Goal: Task Accomplishment & Management: Complete application form

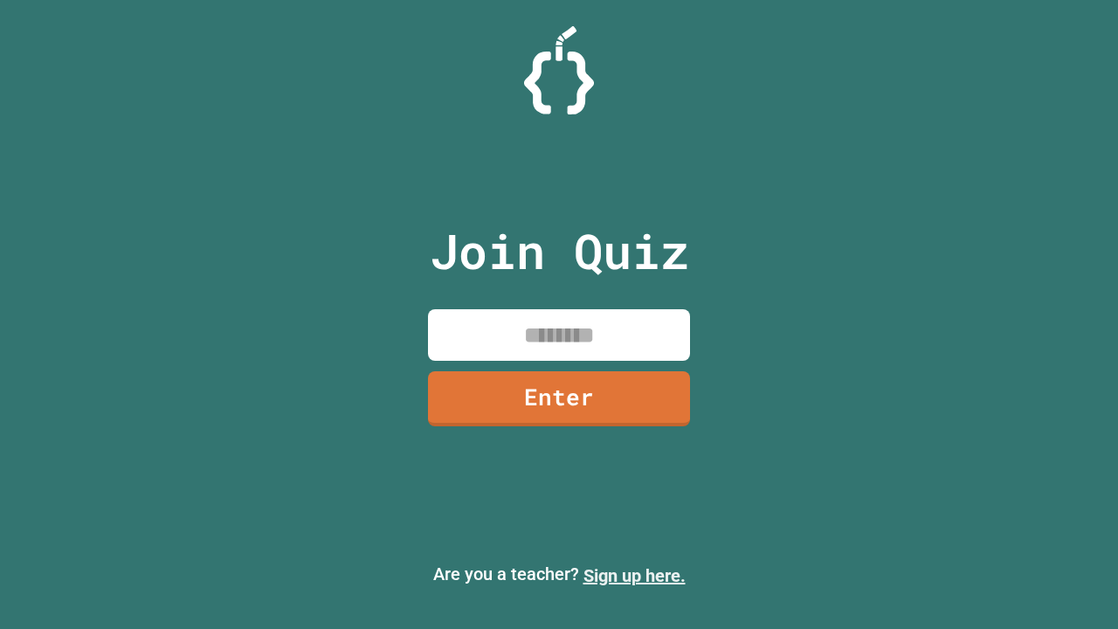
click at [634, 576] on link "Sign up here." at bounding box center [634, 575] width 102 height 21
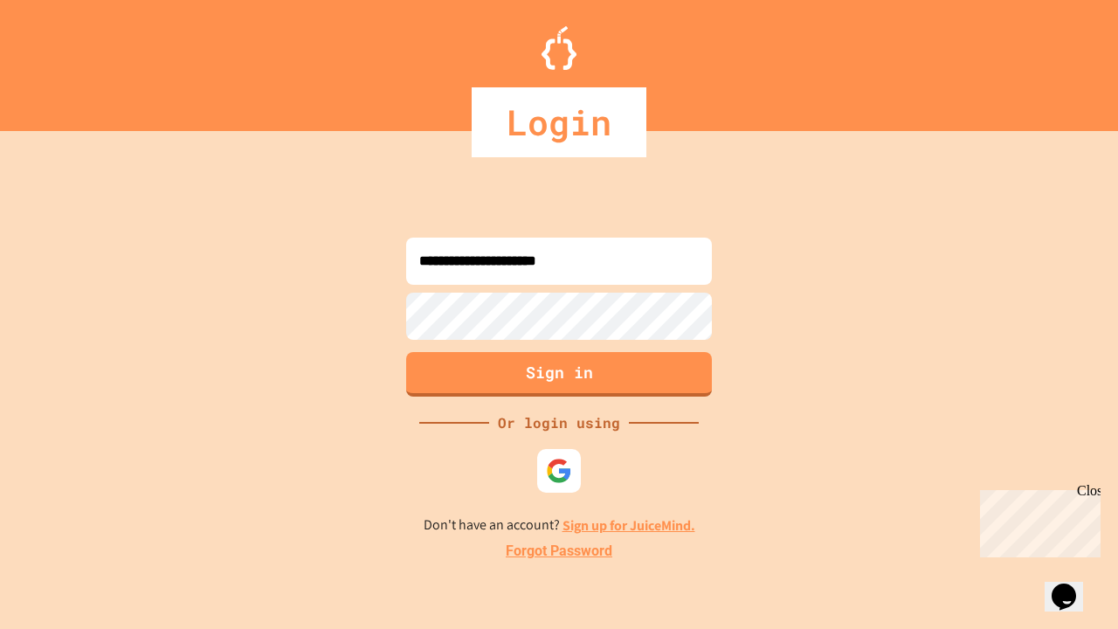
type input "**********"
